Goal: Navigation & Orientation: Find specific page/section

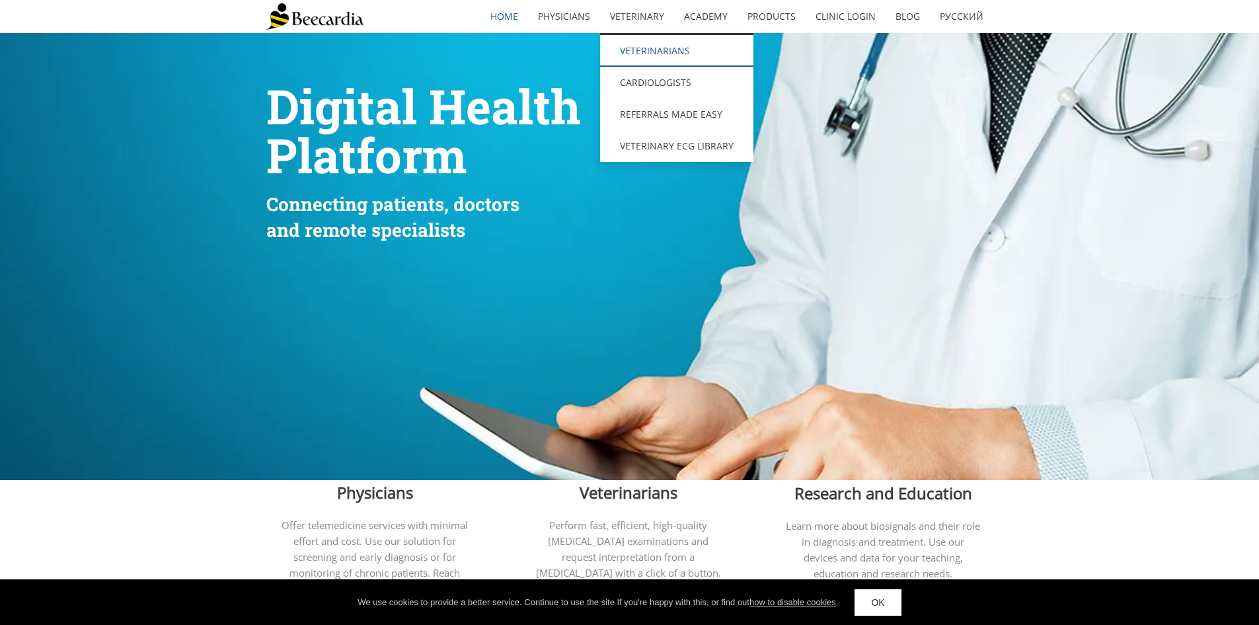
click at [660, 50] on link "Veterinarians" at bounding box center [676, 51] width 153 height 32
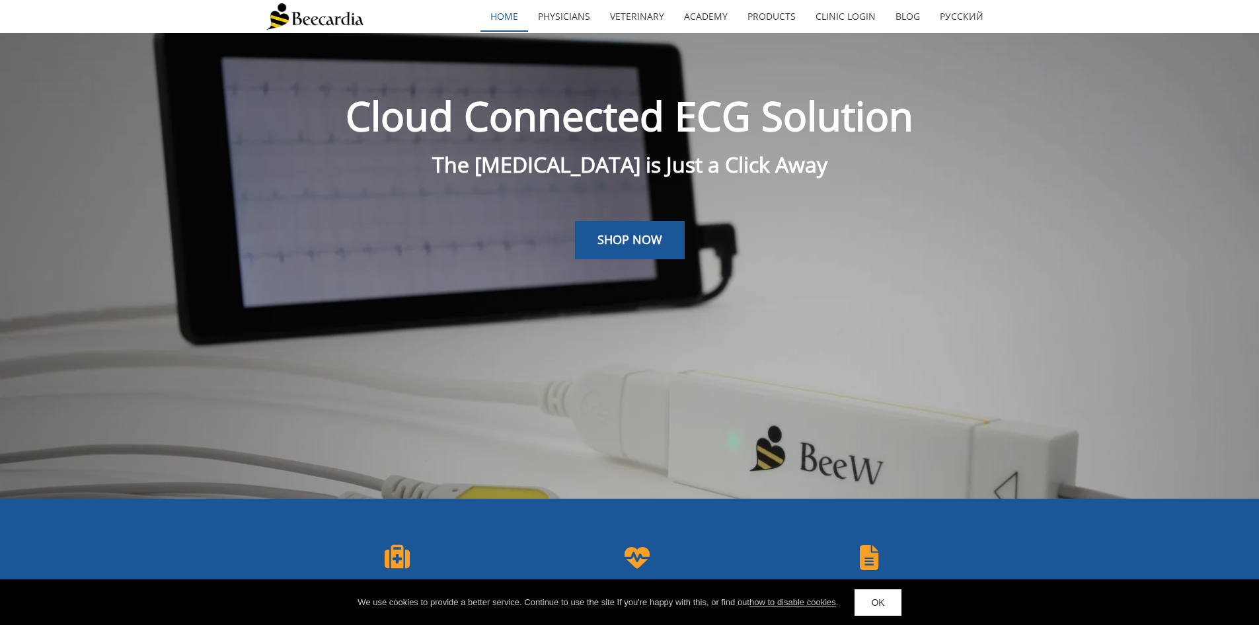
click at [522, 17] on link "home" at bounding box center [505, 16] width 48 height 30
